Goal: Find specific page/section: Find specific page/section

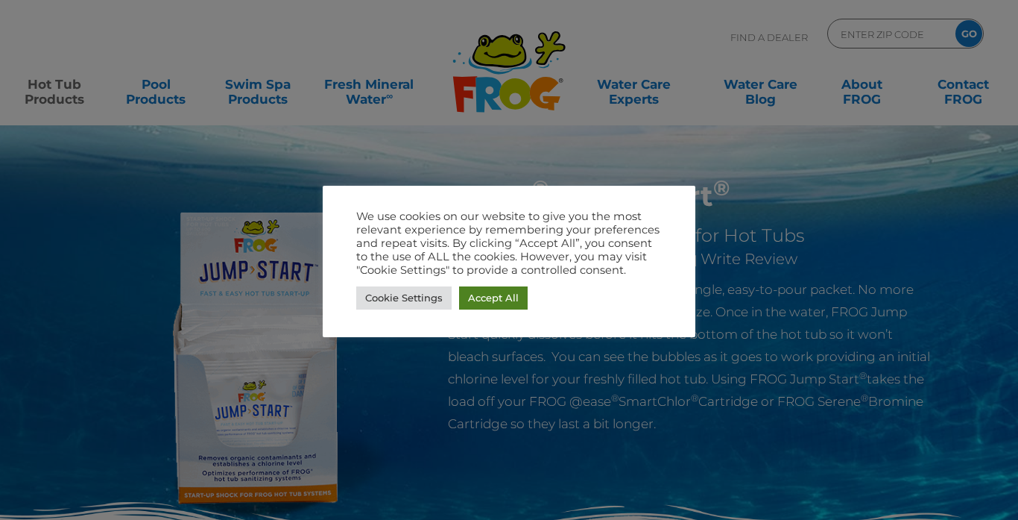
click at [504, 299] on link "Accept All" at bounding box center [493, 297] width 69 height 23
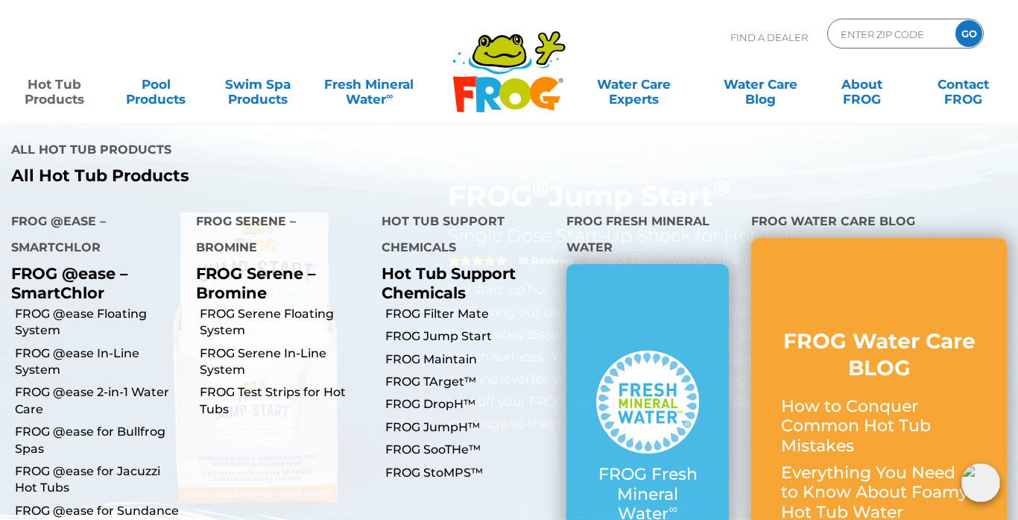
click at [51, 81] on link "Hot Tub Products" at bounding box center [54, 84] width 79 height 30
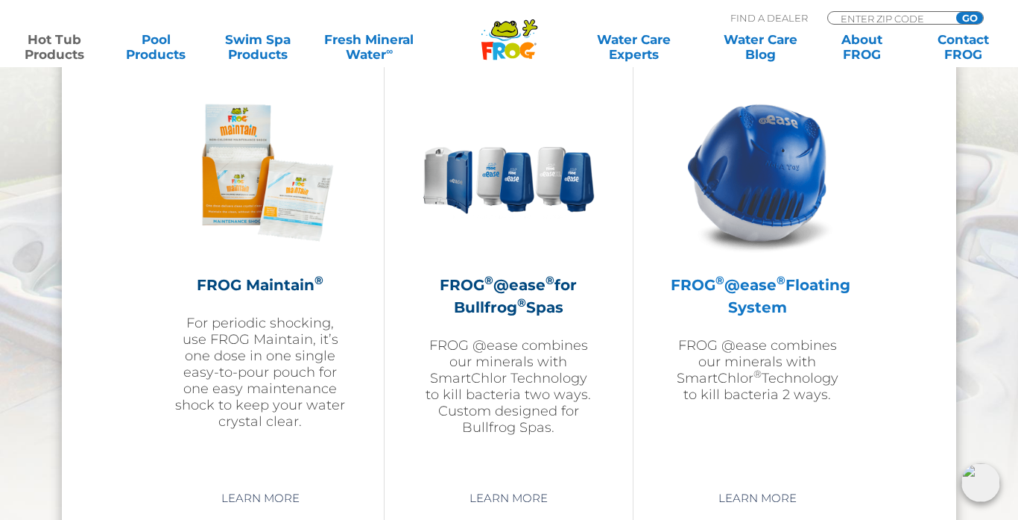
scroll to position [1700, 0]
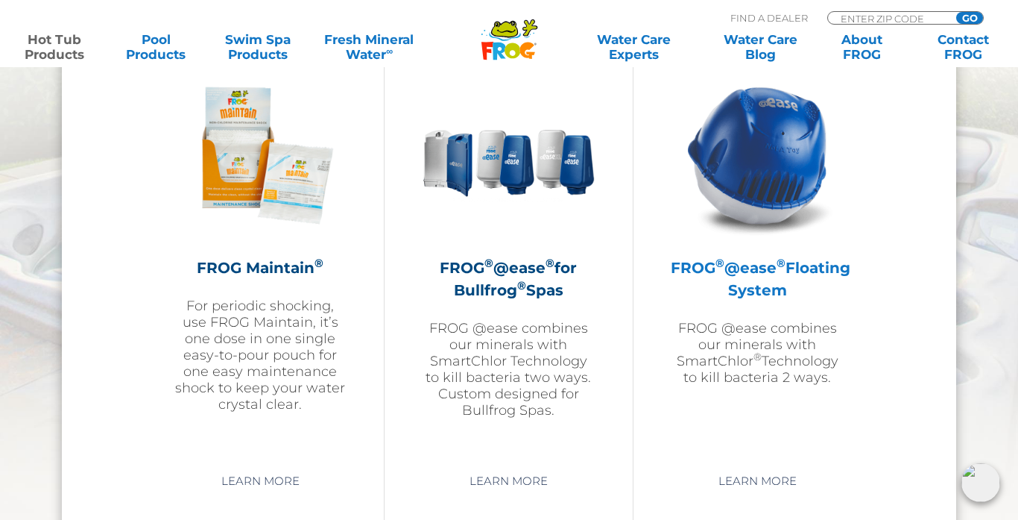
click at [748, 182] on img at bounding box center [757, 155] width 173 height 173
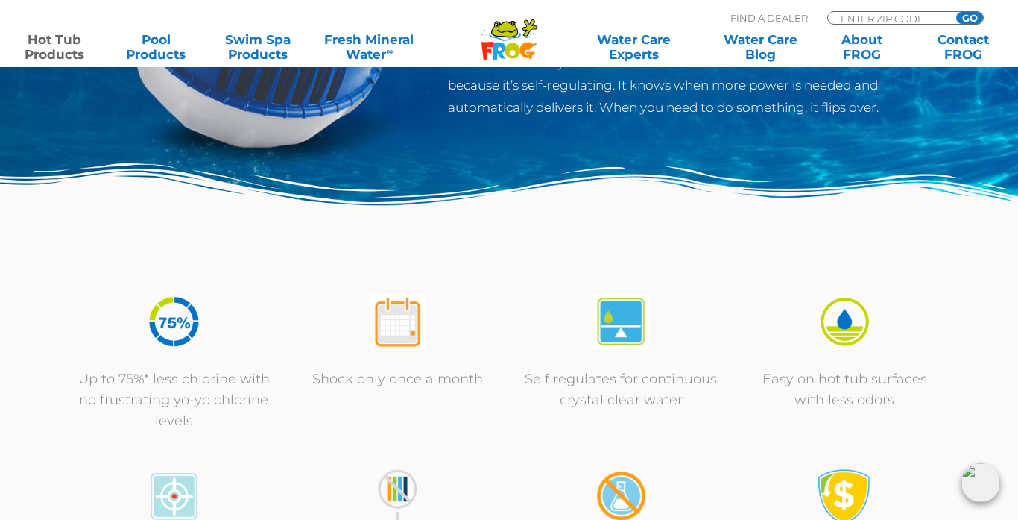
scroll to position [343, 0]
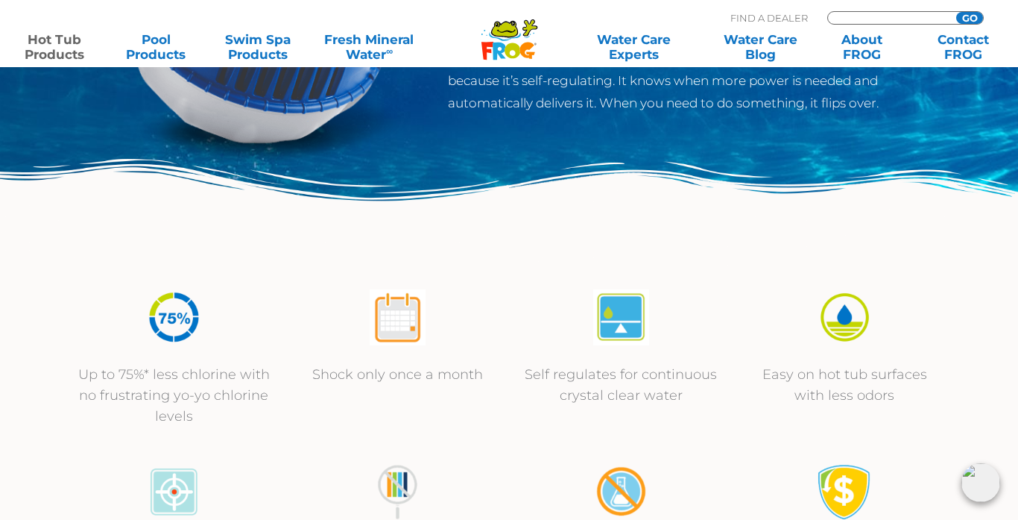
click at [865, 19] on input "Zip Code Form" at bounding box center [889, 18] width 101 height 13
type input "63304"
click at [970, 13] on input "GO" at bounding box center [969, 18] width 27 height 12
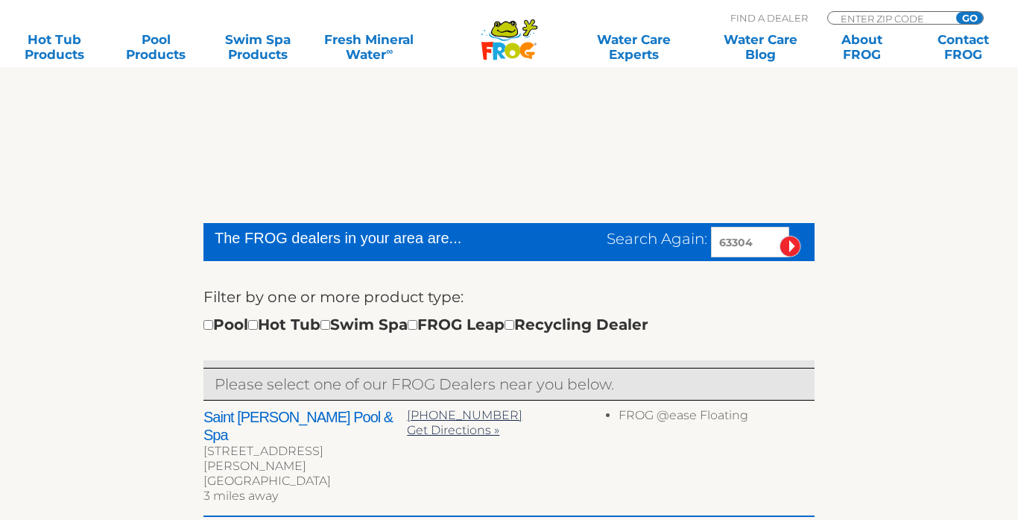
scroll to position [338, 0]
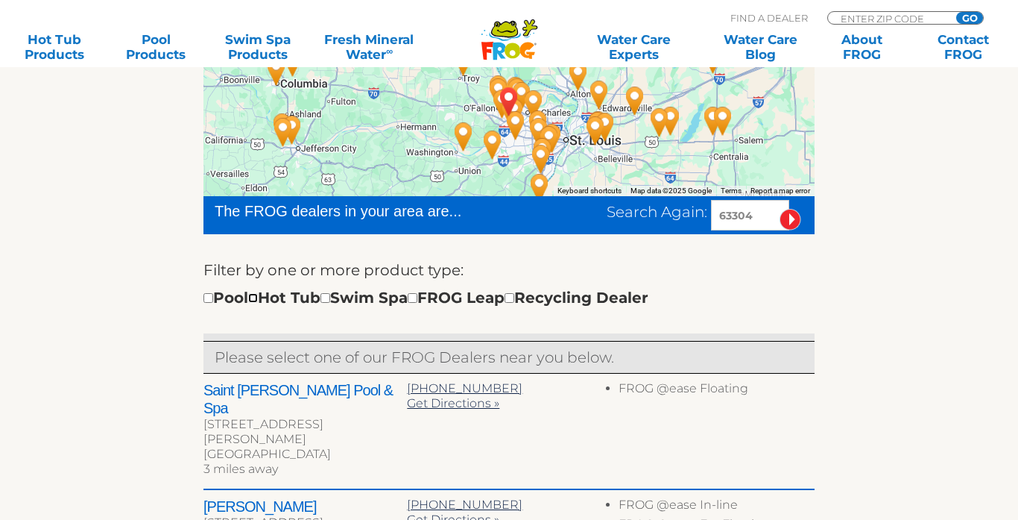
click at [258, 296] on input "checkbox" at bounding box center [253, 298] width 10 height 10
checkbox input "true"
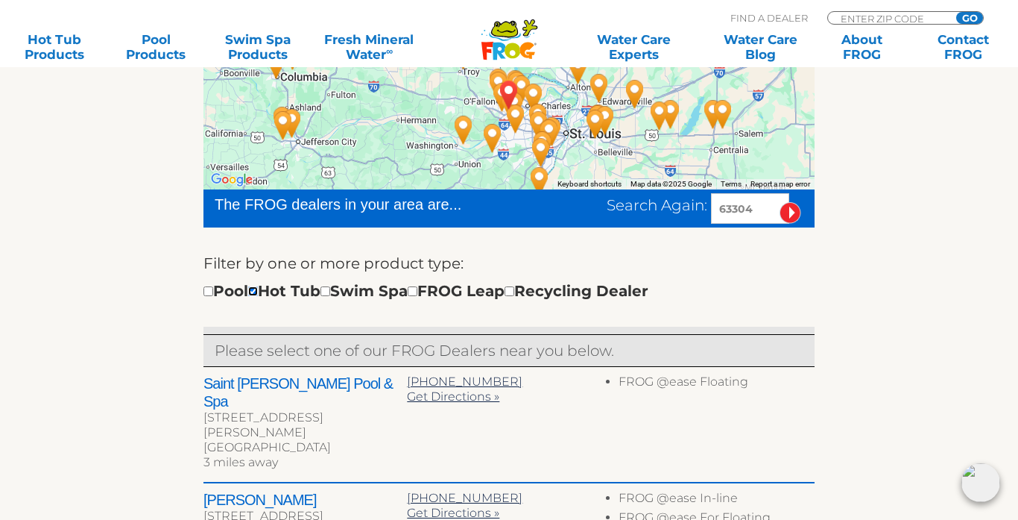
scroll to position [358, 0]
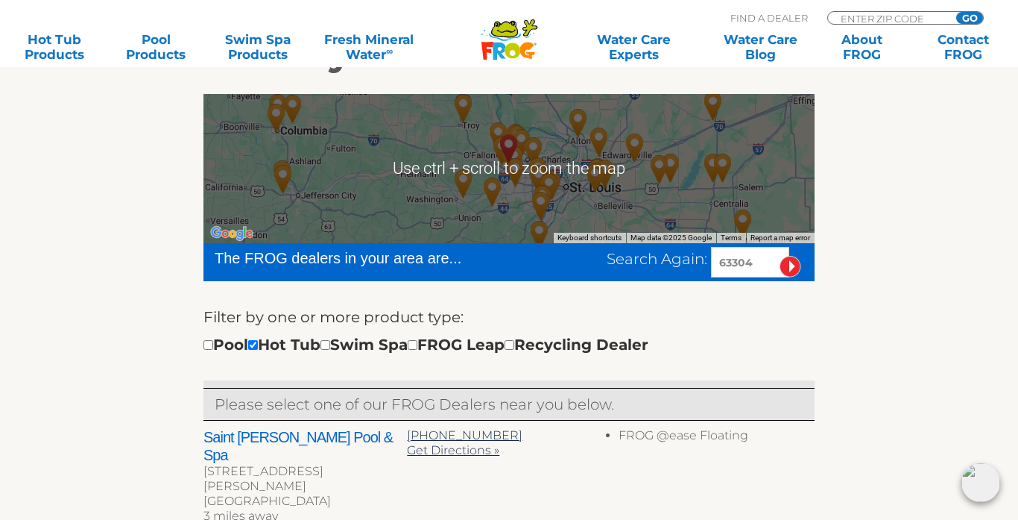
scroll to position [209, 0]
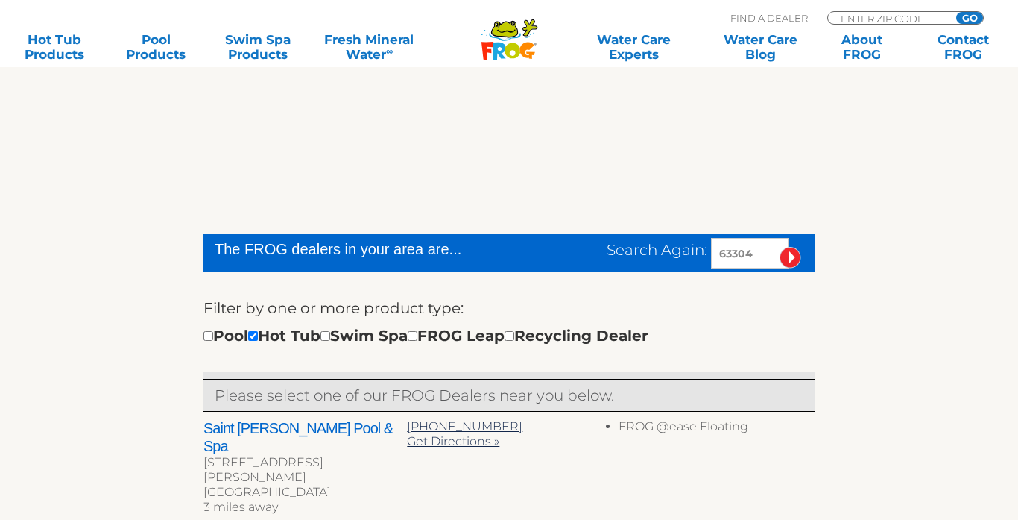
scroll to position [300, 0]
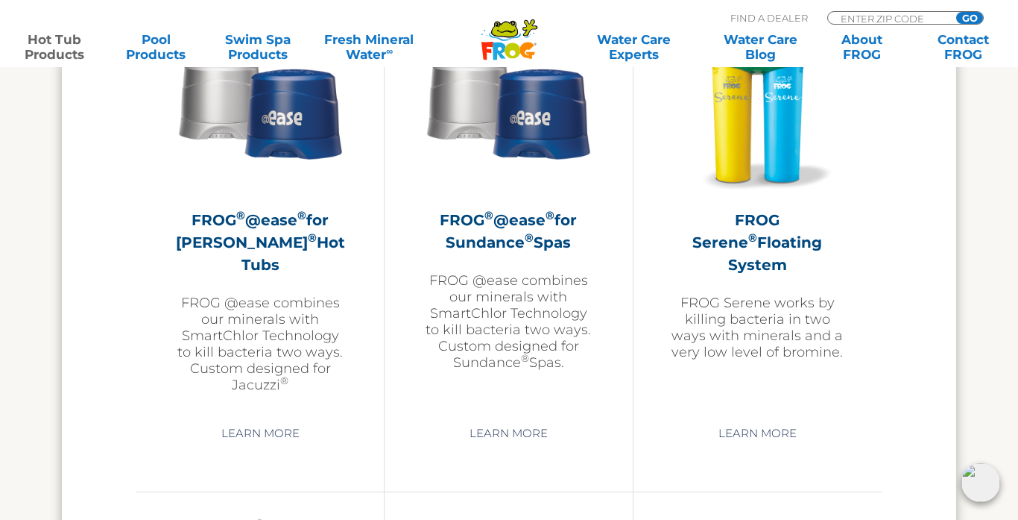
scroll to position [2735, 0]
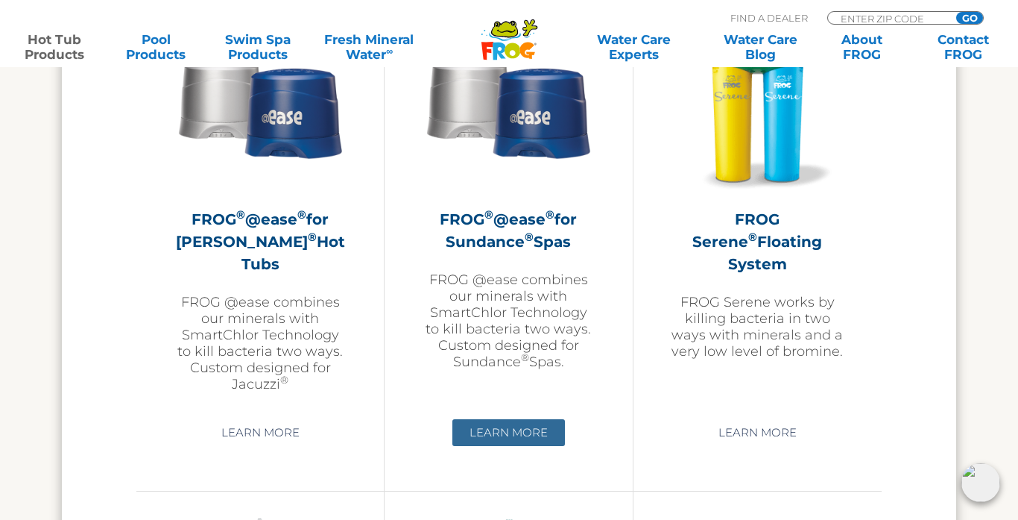
click at [496, 434] on link "Learn More" at bounding box center [508, 432] width 113 height 27
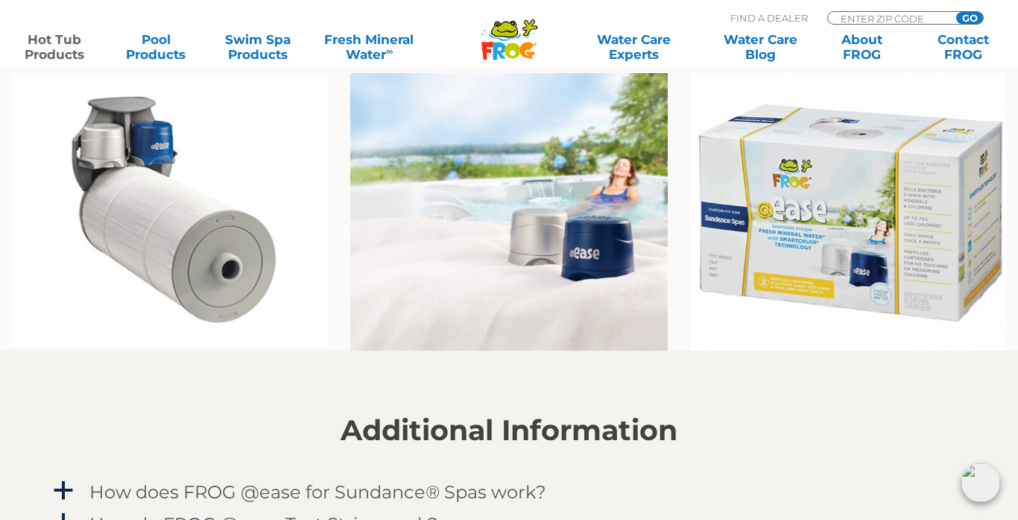
scroll to position [1156, 0]
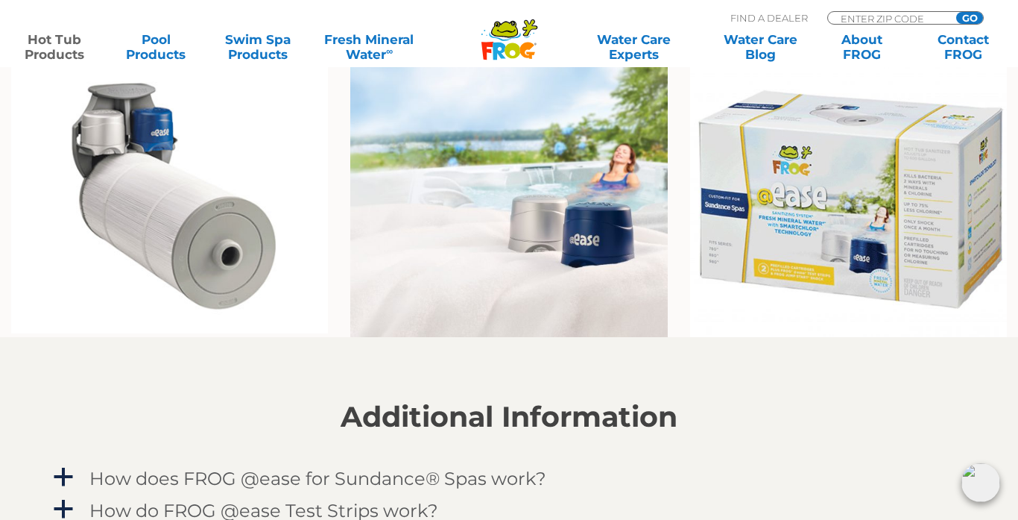
click at [232, 258] on img at bounding box center [169, 197] width 317 height 274
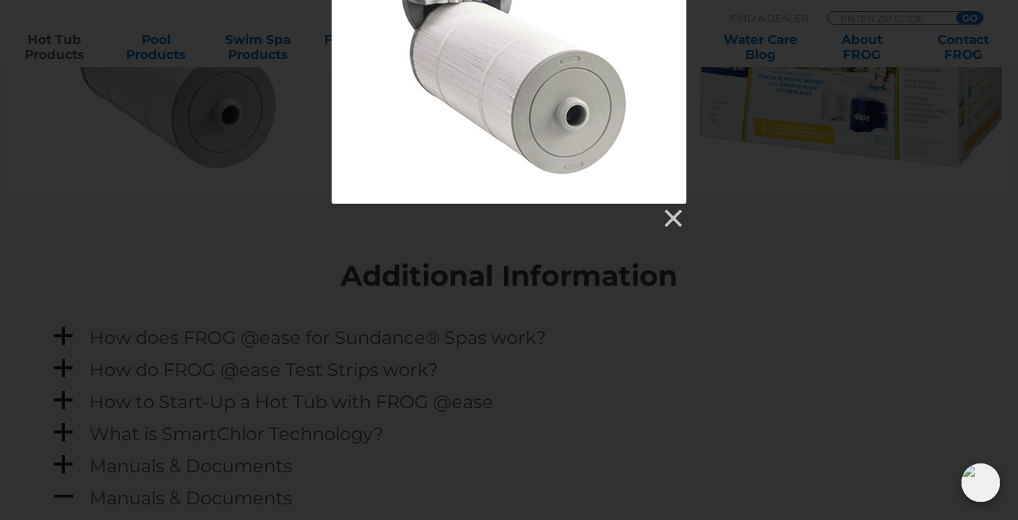
scroll to position [1299, 0]
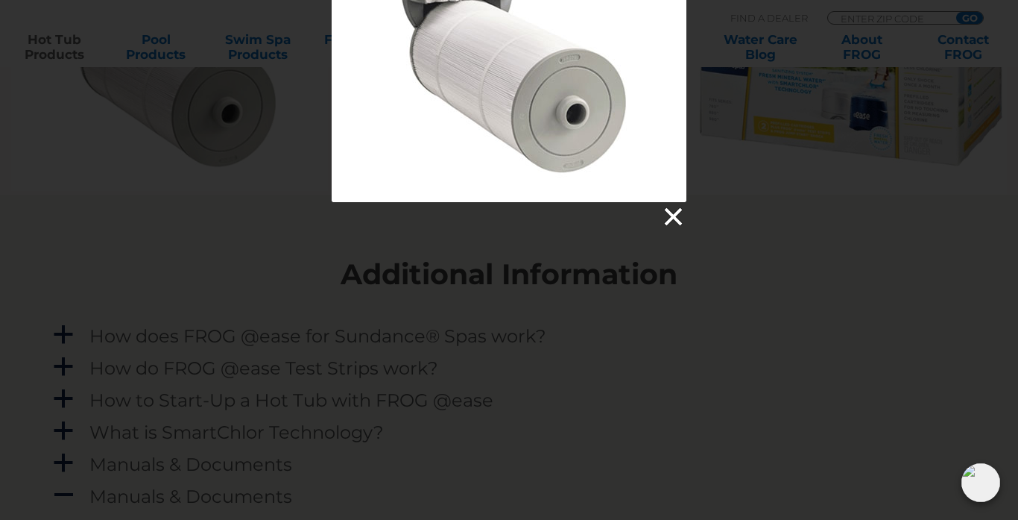
click at [678, 214] on link at bounding box center [672, 217] width 22 height 22
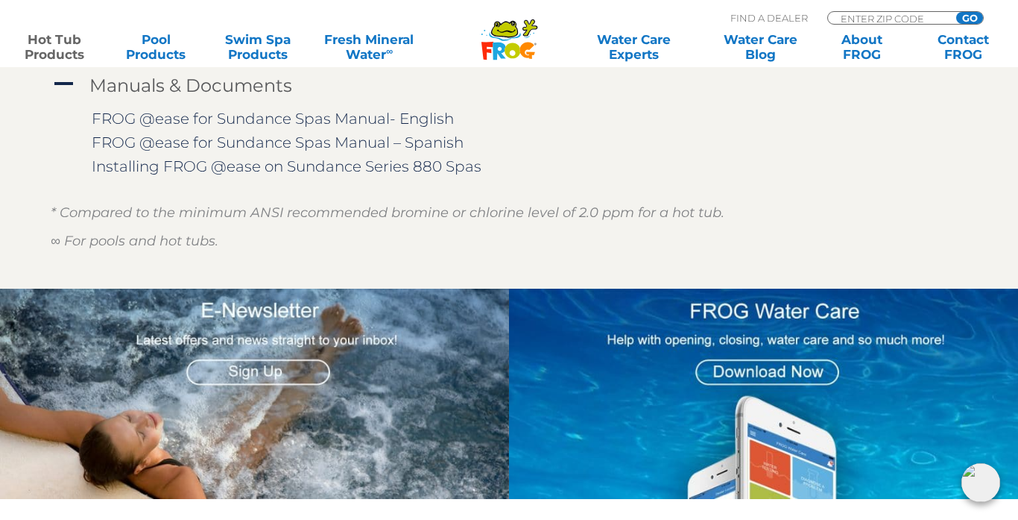
scroll to position [1708, 0]
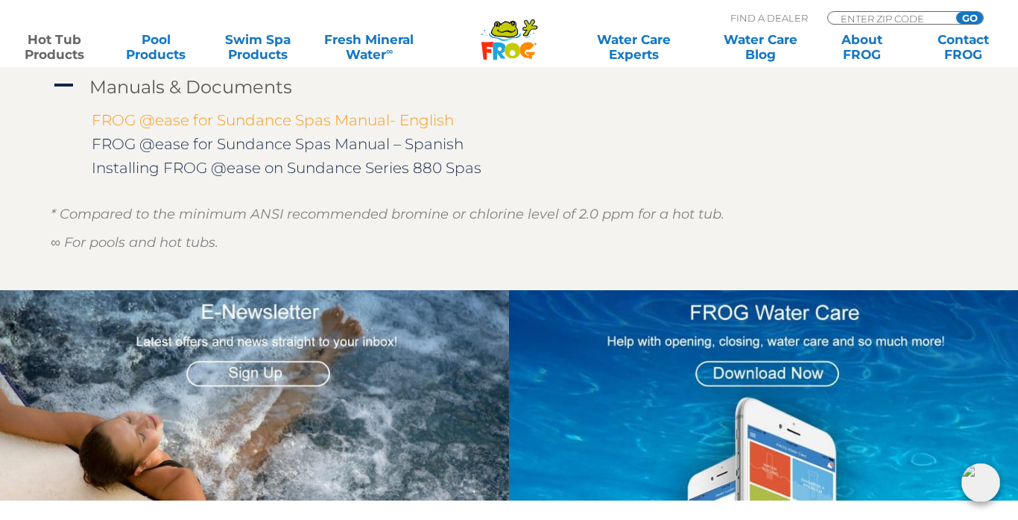
click at [259, 119] on link "FROG @ease for Sundance Spas Manual- English" at bounding box center [273, 120] width 362 height 18
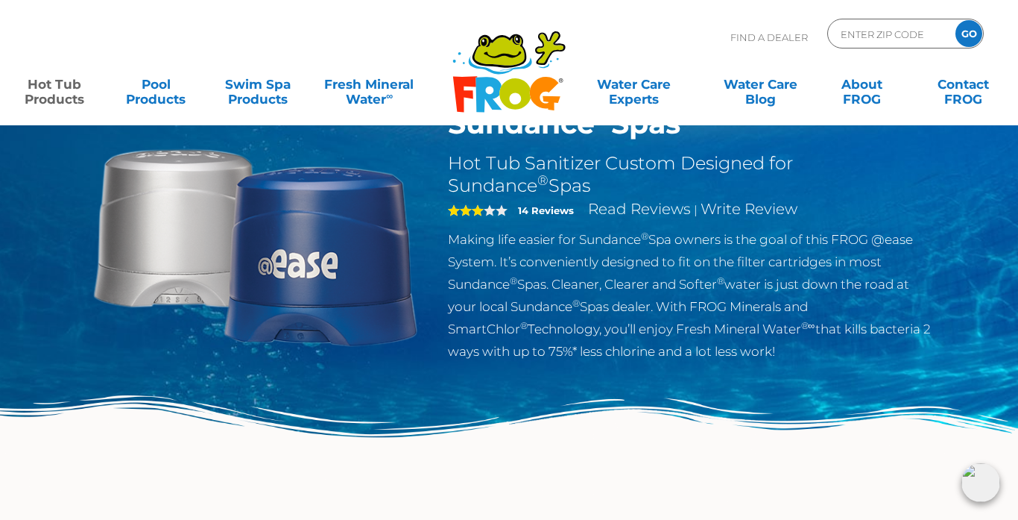
scroll to position [0, 0]
